Goal: Task Accomplishment & Management: Use online tool/utility

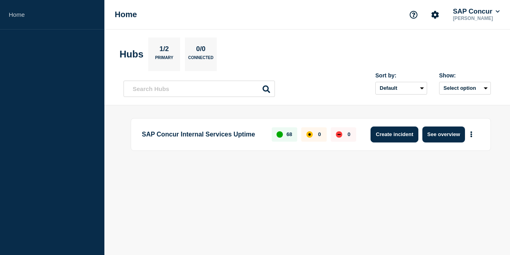
click at [392, 137] on button "Create incident" at bounding box center [395, 134] width 48 height 16
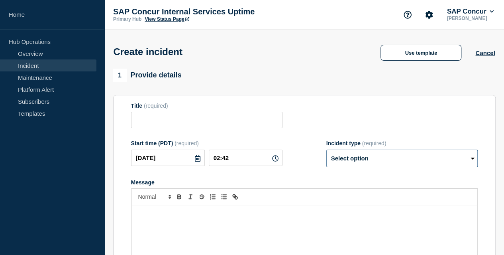
click at [470, 163] on select "Select option Investigating Identified Monitoring" at bounding box center [403, 159] width 152 height 18
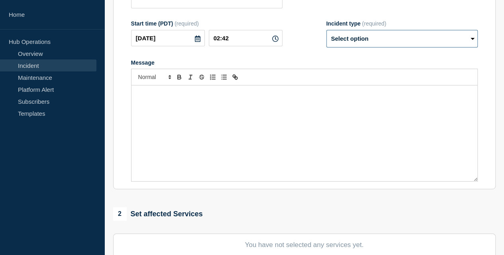
scroll to position [199, 0]
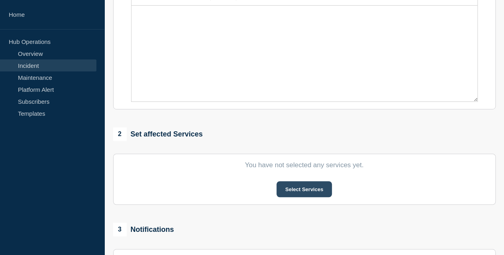
click at [301, 194] on button "Select Services" at bounding box center [304, 189] width 55 height 16
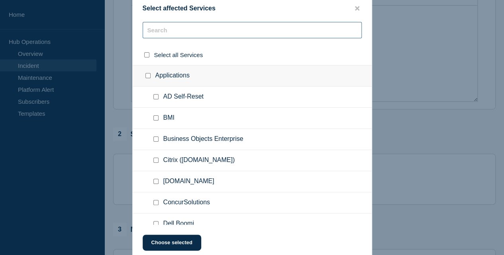
click at [188, 26] on input "text" at bounding box center [252, 30] width 219 height 16
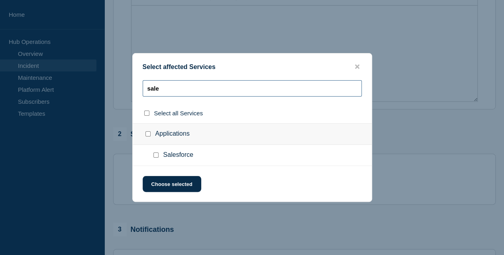
type input "sale"
click at [179, 157] on span "Salesforce" at bounding box center [178, 155] width 30 height 8
click at [156, 158] on div at bounding box center [158, 155] width 12 height 8
click at [156, 157] on input "Salesforce checkbox" at bounding box center [156, 154] width 5 height 5
checkbox input "true"
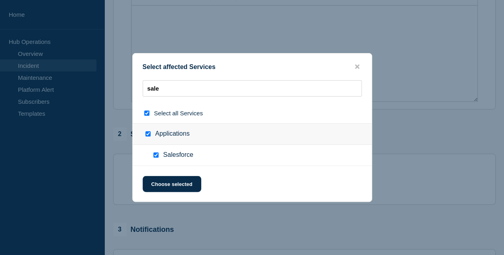
checkbox input "true"
click at [162, 189] on button "Choose selected" at bounding box center [172, 184] width 59 height 16
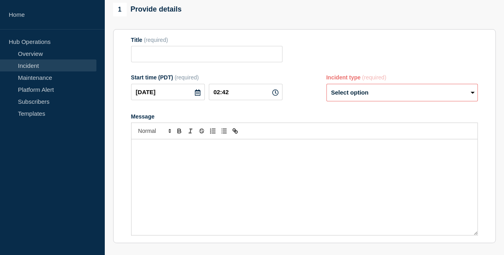
scroll to position [0, 0]
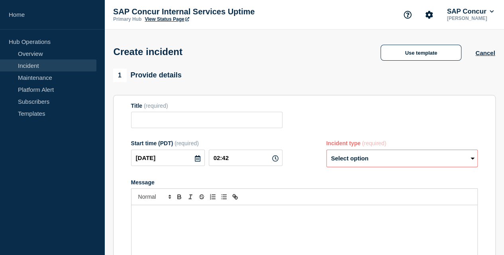
click at [161, 21] on link "View Status Page" at bounding box center [167, 19] width 44 height 6
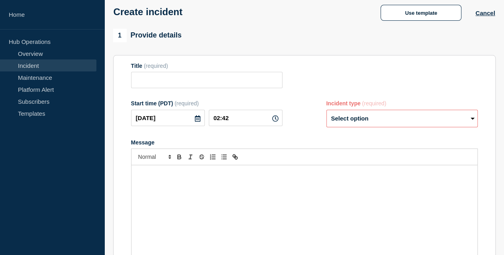
scroll to position [80, 0]
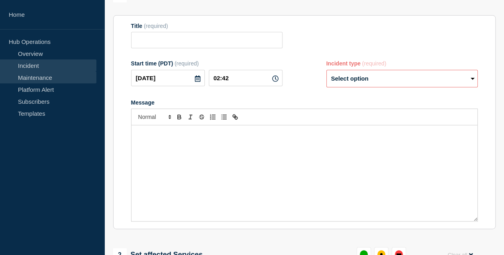
click at [29, 78] on link "Maintenance" at bounding box center [48, 77] width 97 height 12
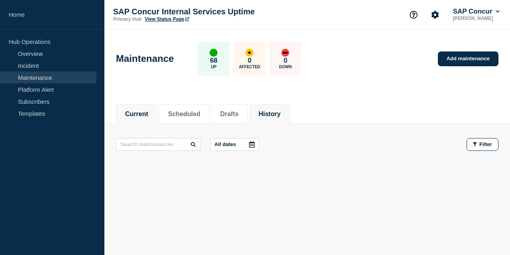
click at [270, 112] on button "History" at bounding box center [270, 113] width 22 height 7
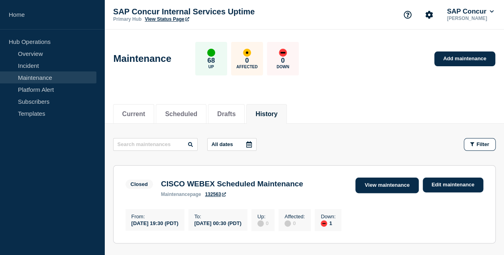
click at [368, 185] on link "View maintenance" at bounding box center [387, 185] width 63 height 16
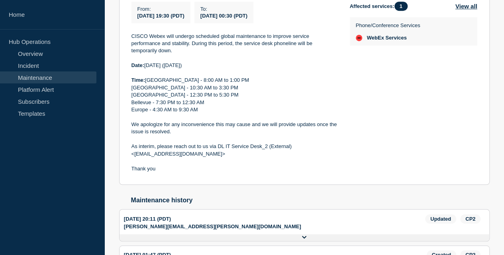
scroll to position [234, 0]
